Goal: Information Seeking & Learning: Learn about a topic

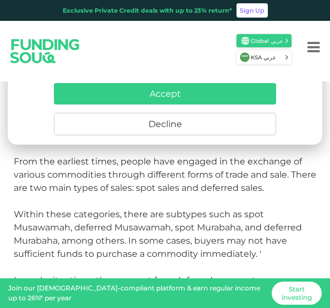
scroll to position [367, 0]
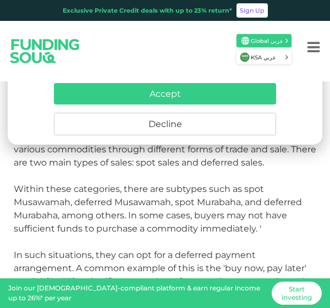
click at [218, 134] on button "Decline" at bounding box center [165, 124] width 222 height 23
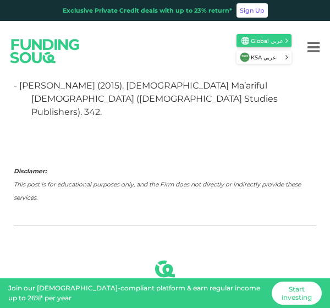
scroll to position [2767, 0]
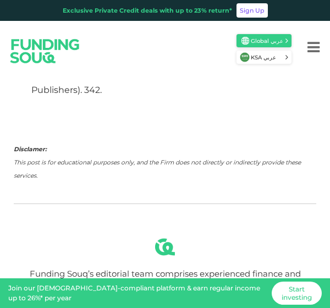
click at [319, 45] on icon "Menu" at bounding box center [314, 47] width 12 height 14
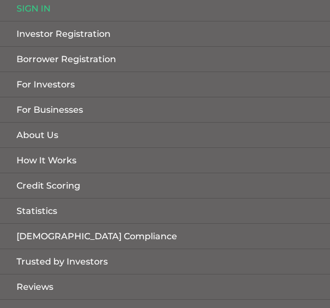
scroll to position [166, 0]
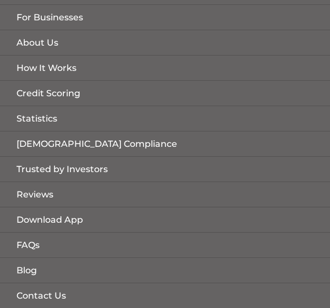
click at [79, 143] on link "[DEMOGRAPHIC_DATA] Compliance" at bounding box center [165, 144] width 330 height 25
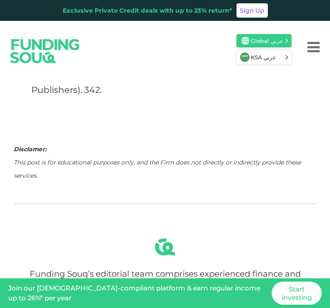
scroll to position [144, 0]
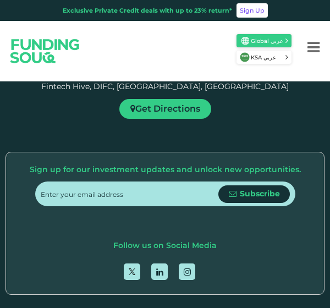
scroll to position [1394, 0]
